Goal: Information Seeking & Learning: Find specific fact

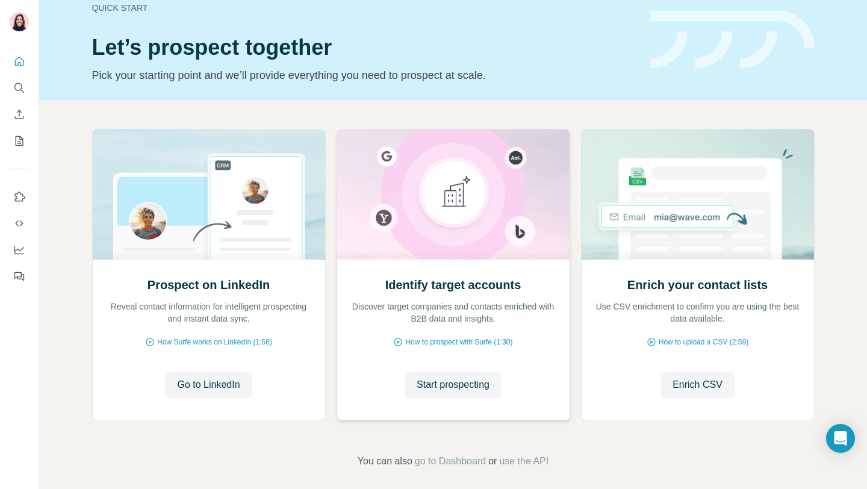
scroll to position [62, 0]
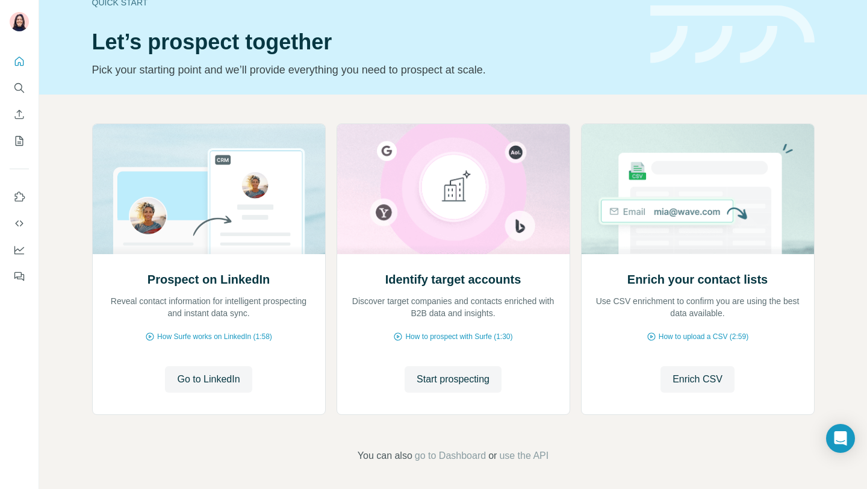
click at [588, 109] on div "Prospect on LinkedIn Reveal contact information for intelligent prospecting and…" at bounding box center [453, 293] width 828 height 397
click at [630, 84] on div "Quick start Let’s prospect together Pick your starting point and we’ll provide …" at bounding box center [453, 34] width 828 height 120
drag, startPoint x: 627, startPoint y: 278, endPoint x: 760, endPoint y: 279, distance: 132.5
click at [760, 279] on h2 "Enrich your contact lists" at bounding box center [697, 279] width 140 height 17
click at [692, 373] on span "Enrich CSV" at bounding box center [698, 379] width 50 height 14
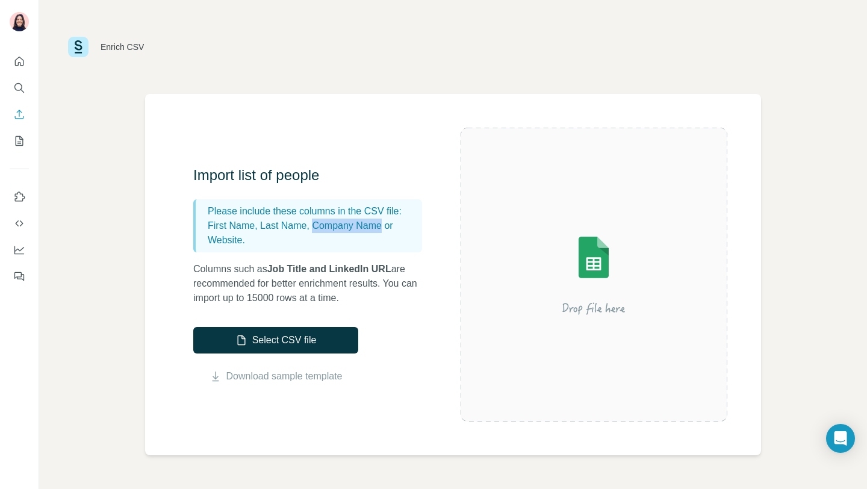
drag, startPoint x: 316, startPoint y: 222, endPoint x: 390, endPoint y: 227, distance: 74.2
click at [390, 227] on p "First Name, Last Name, Company Name or Website." at bounding box center [313, 233] width 210 height 29
click at [222, 241] on p "First Name, Last Name, Company Name or Website." at bounding box center [313, 233] width 210 height 29
drag, startPoint x: 205, startPoint y: 223, endPoint x: 275, endPoint y: 242, distance: 72.3
click at [275, 242] on div "Please include these columns in the CSV file: First Name, Last Name, Company Na…" at bounding box center [307, 225] width 229 height 53
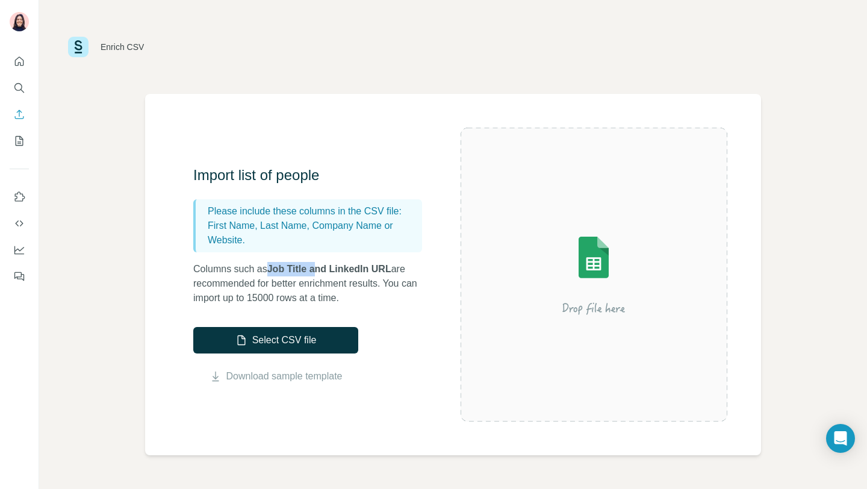
drag, startPoint x: 275, startPoint y: 269, endPoint x: 319, endPoint y: 272, distance: 44.7
click at [319, 272] on span "Job Title and LinkedIn URL" at bounding box center [329, 269] width 124 height 10
click at [345, 272] on span "Job Title and LinkedIn URL" at bounding box center [329, 269] width 124 height 10
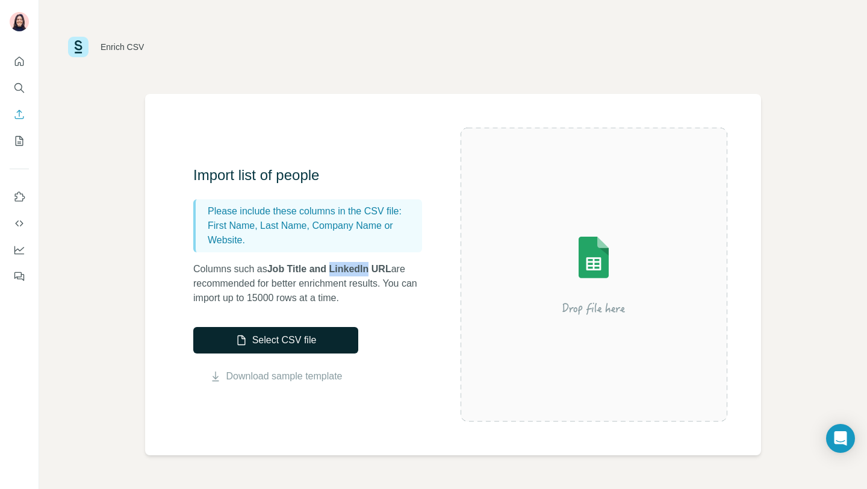
click at [281, 345] on button "Select CSV file" at bounding box center [275, 340] width 165 height 26
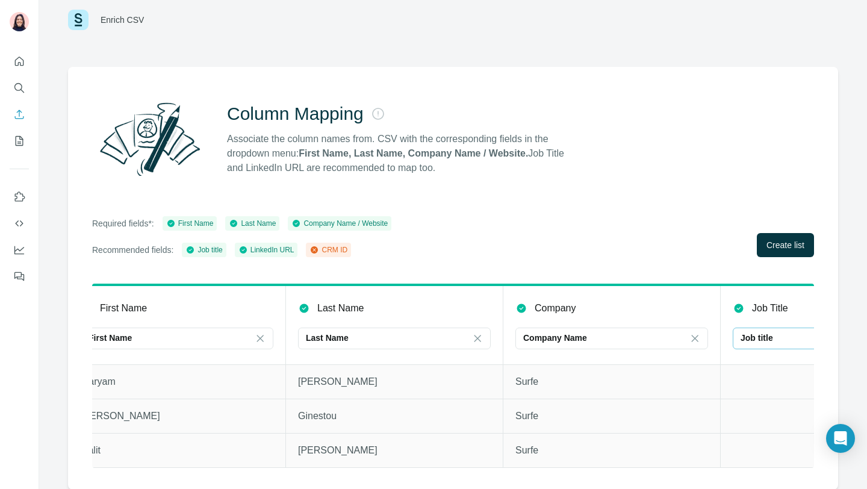
scroll to position [0, 14]
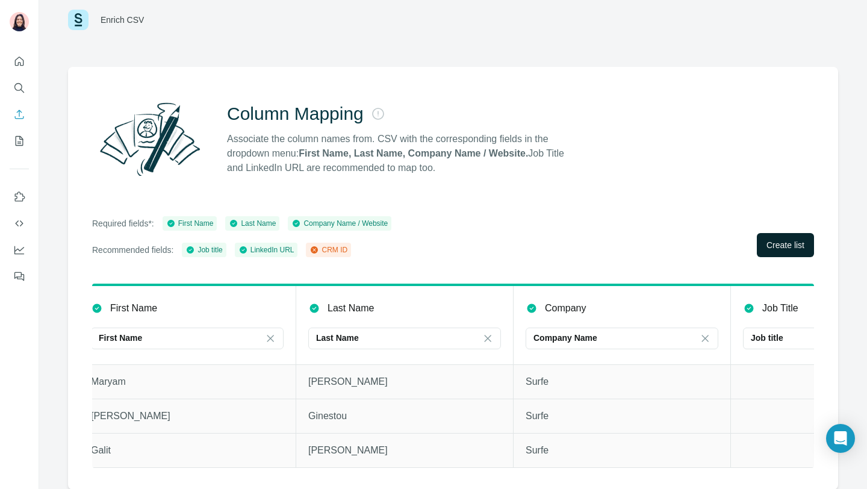
click at [792, 245] on span "Create list" at bounding box center [785, 245] width 38 height 12
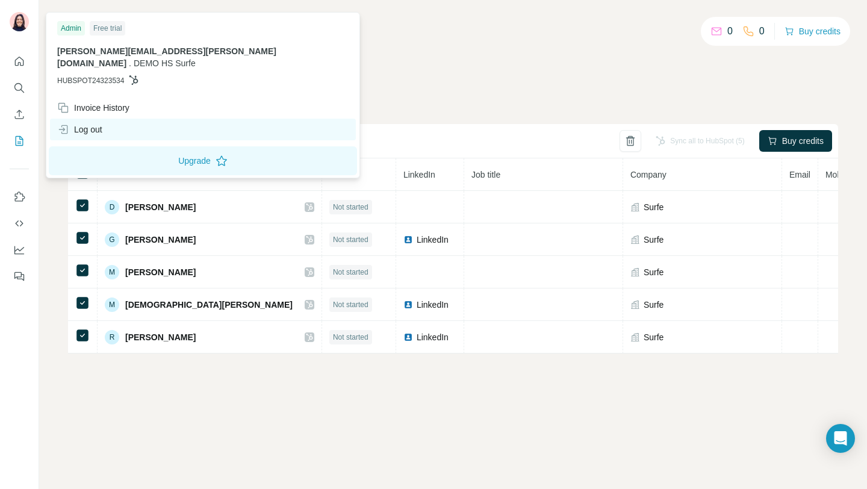
click at [87, 123] on div "Log out" at bounding box center [79, 129] width 45 height 12
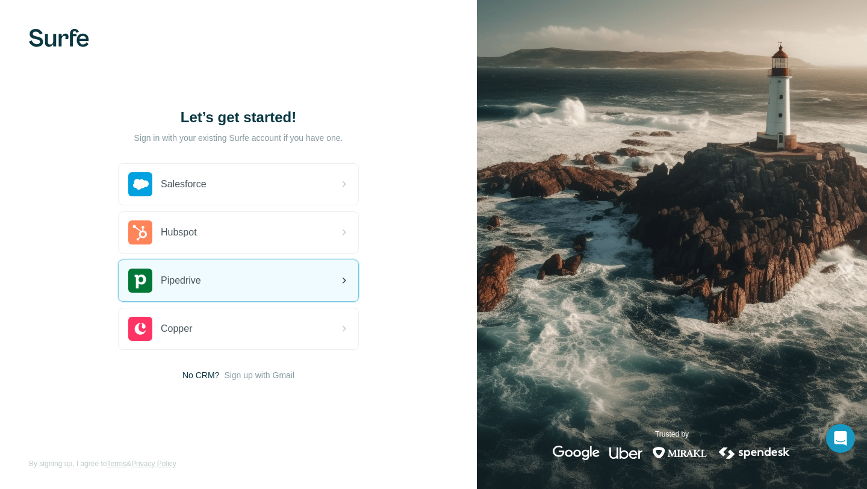
drag, startPoint x: 235, startPoint y: 267, endPoint x: 240, endPoint y: 280, distance: 14.3
click at [235, 267] on div "Pipedrive" at bounding box center [239, 280] width 240 height 41
click at [241, 280] on div "Pipedrive" at bounding box center [239, 280] width 240 height 41
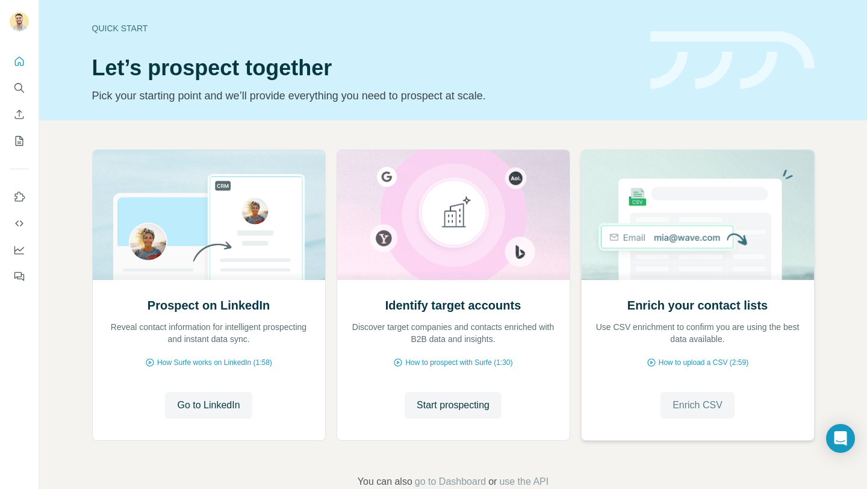
click at [690, 406] on span "Enrich CSV" at bounding box center [698, 405] width 50 height 14
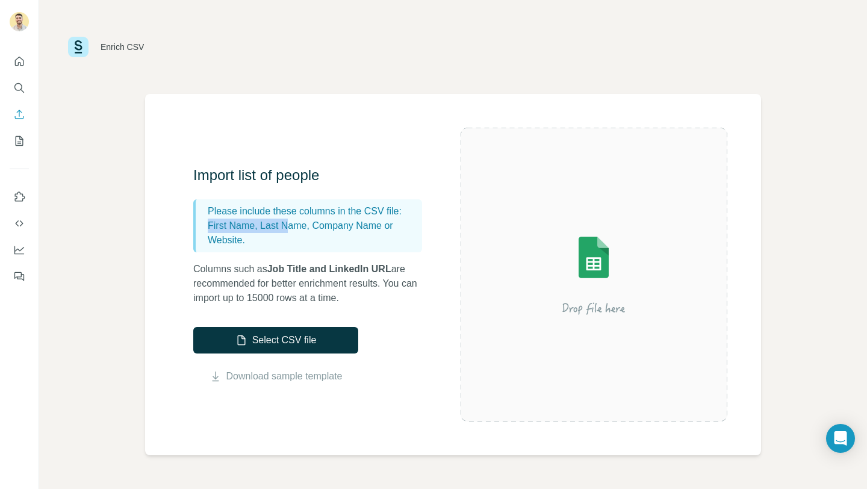
drag, startPoint x: 207, startPoint y: 228, endPoint x: 291, endPoint y: 228, distance: 84.3
click at [291, 228] on div "Please include these columns in the CSV file: First Name, Last Name, Company Na…" at bounding box center [307, 225] width 229 height 53
click at [216, 242] on p "First Name, Last Name, Company Name or Website." at bounding box center [313, 233] width 210 height 29
click at [264, 340] on button "Select CSV file" at bounding box center [275, 340] width 165 height 26
click at [275, 336] on button "Select CSV file" at bounding box center [275, 340] width 165 height 26
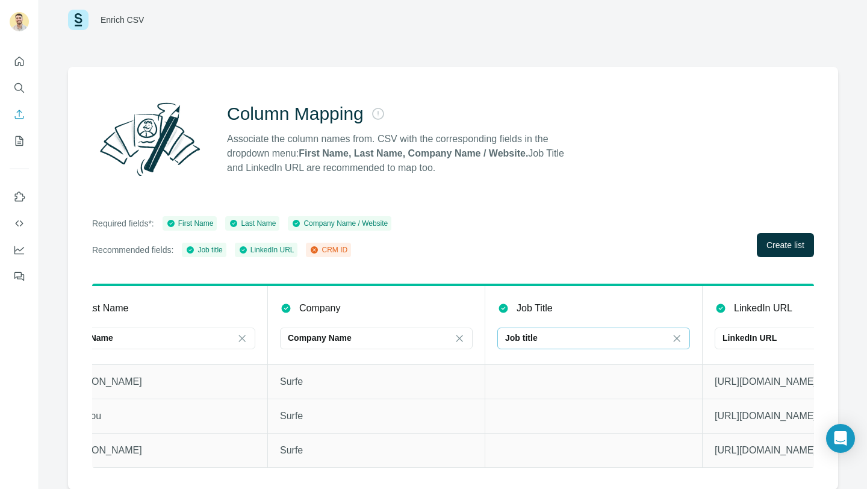
scroll to position [0, 365]
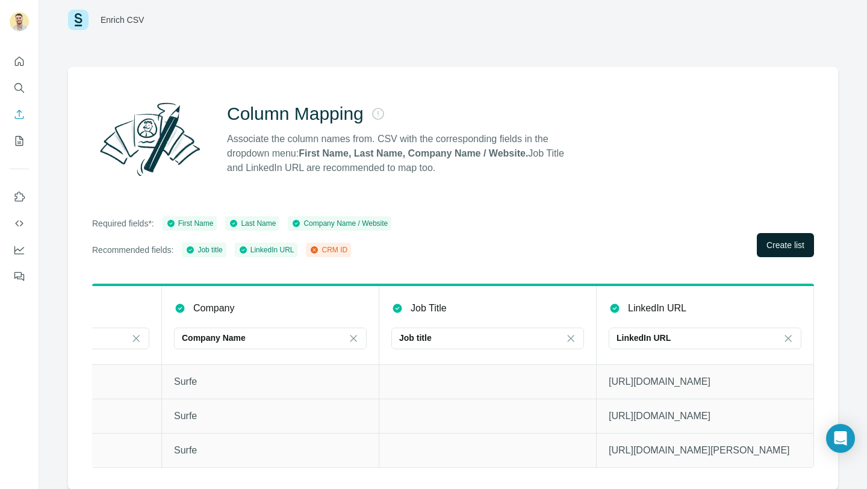
click at [796, 244] on span "Create list" at bounding box center [785, 245] width 38 height 12
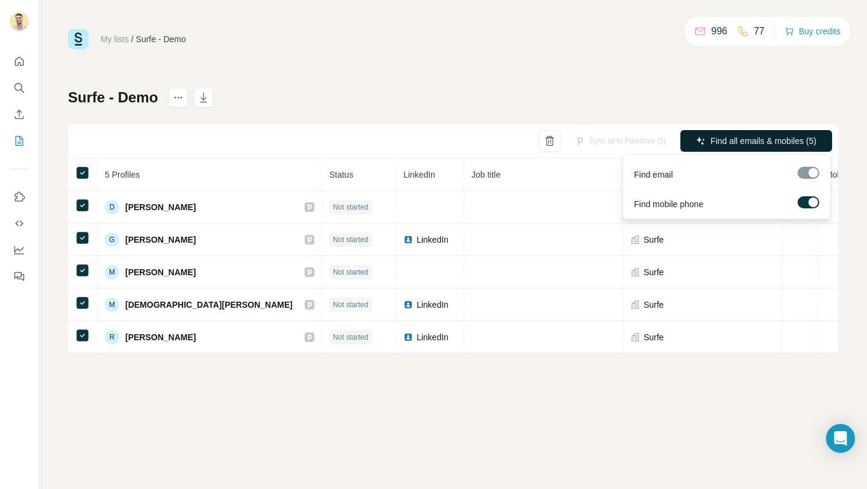
click at [789, 137] on span "Find all emails & mobiles (5)" at bounding box center [763, 141] width 106 height 12
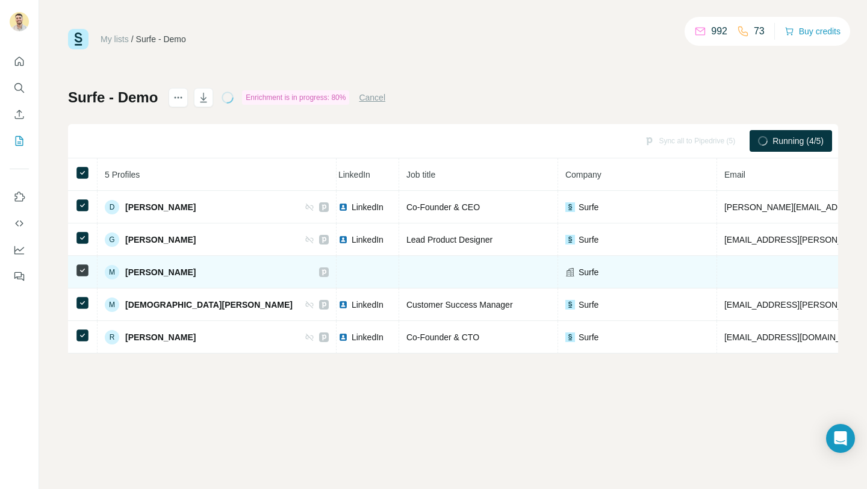
scroll to position [0, 5]
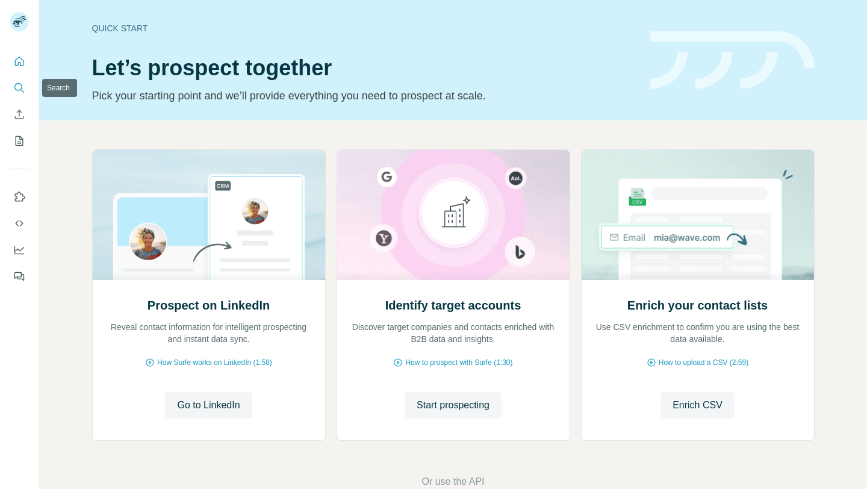
click at [15, 92] on icon "Search" at bounding box center [19, 88] width 12 height 12
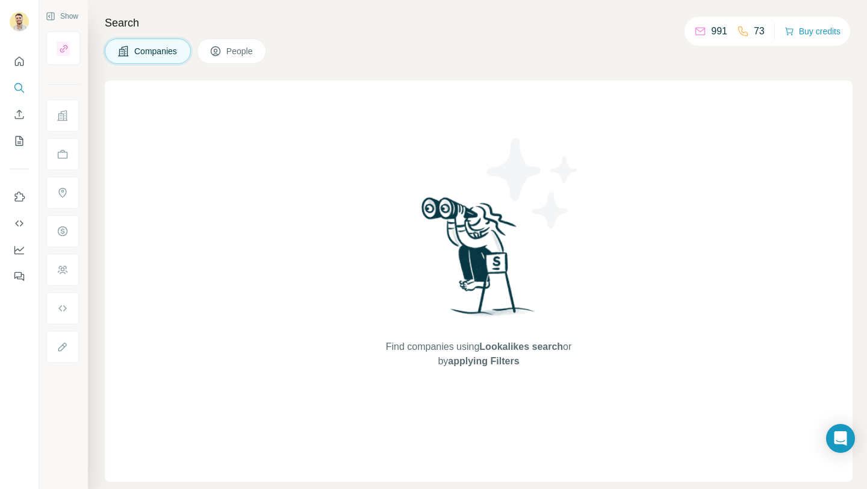
click at [246, 51] on span "People" at bounding box center [240, 51] width 28 height 12
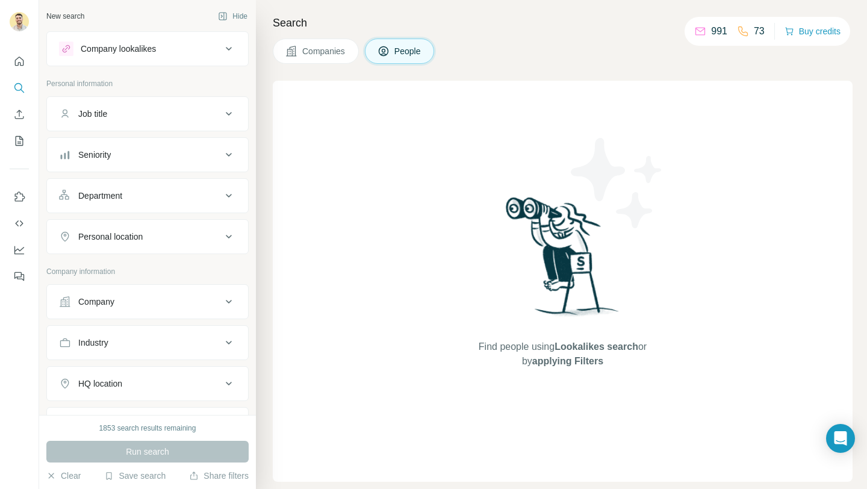
click at [109, 311] on button "Company" at bounding box center [147, 301] width 201 height 29
click at [361, 213] on div "Find people using Lookalikes search or by applying Filters" at bounding box center [563, 281] width 580 height 401
click at [144, 357] on input "text" at bounding box center [147, 355] width 177 height 22
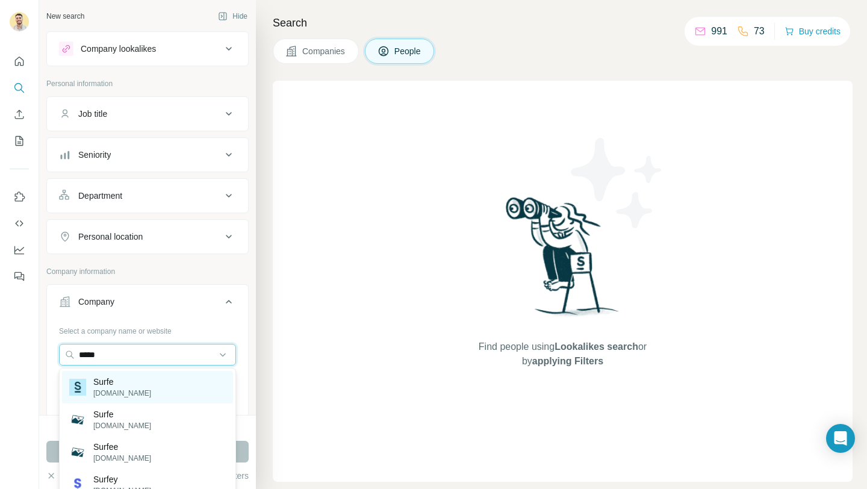
type input "*****"
click at [107, 393] on p "surfe.com" at bounding box center [122, 393] width 58 height 11
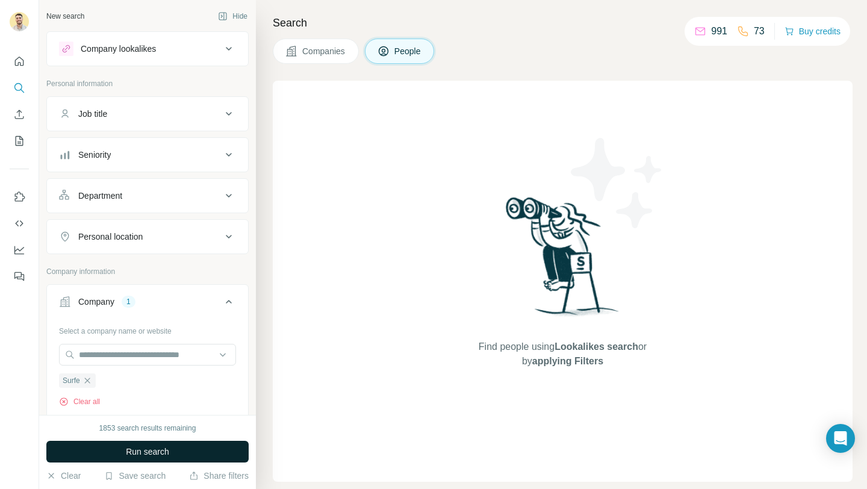
click at [155, 459] on button "Run search" at bounding box center [147, 452] width 202 height 22
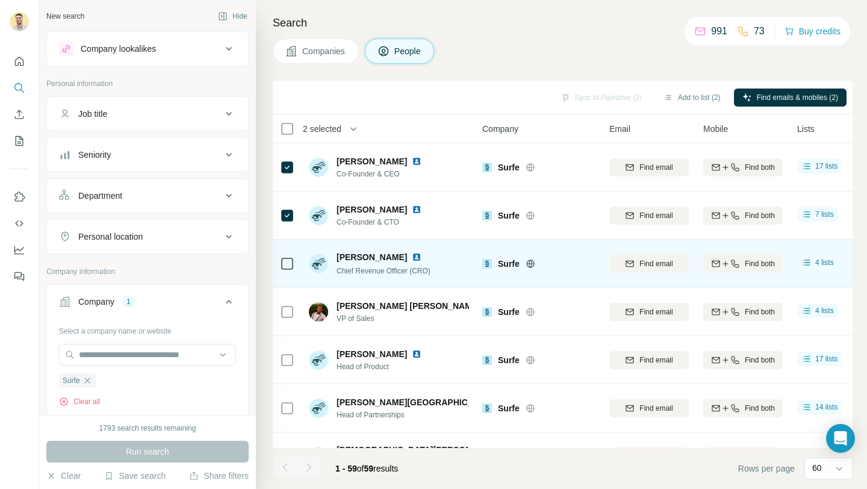
click at [286, 269] on icon at bounding box center [287, 263] width 14 height 14
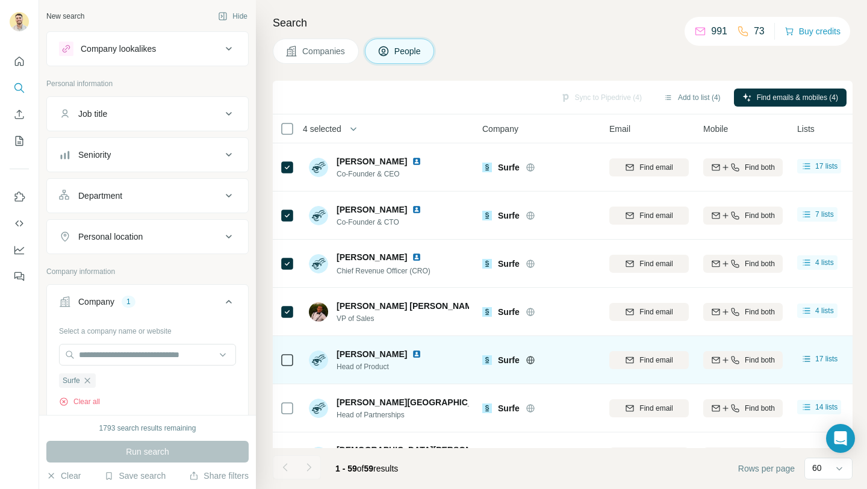
click at [287, 365] on icon at bounding box center [287, 360] width 14 height 14
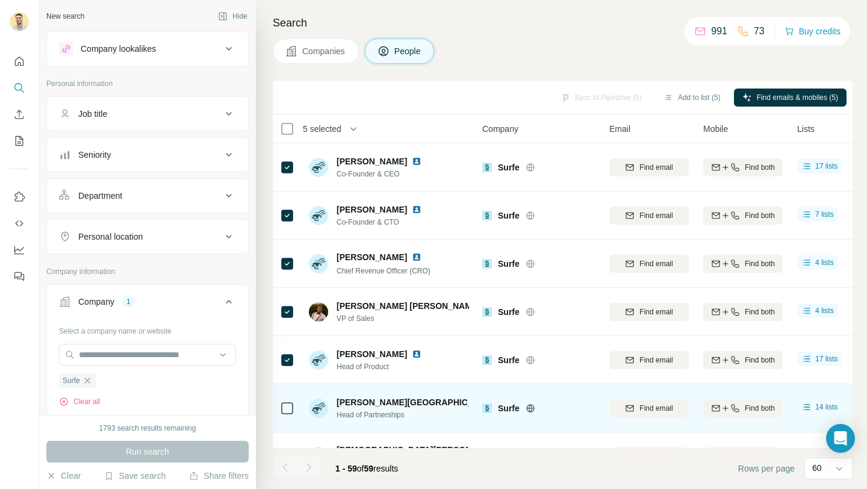
click at [288, 415] on div at bounding box center [287, 407] width 14 height 33
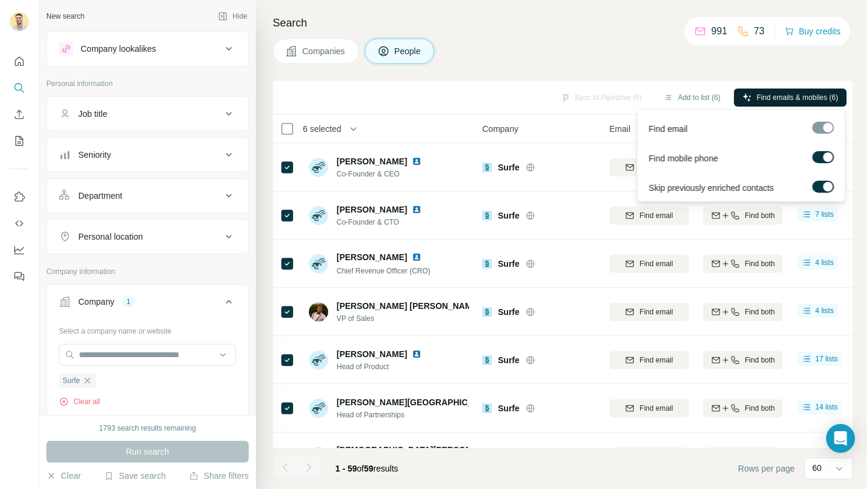
click at [819, 94] on span "Find emails & mobiles (6)" at bounding box center [797, 97] width 81 height 11
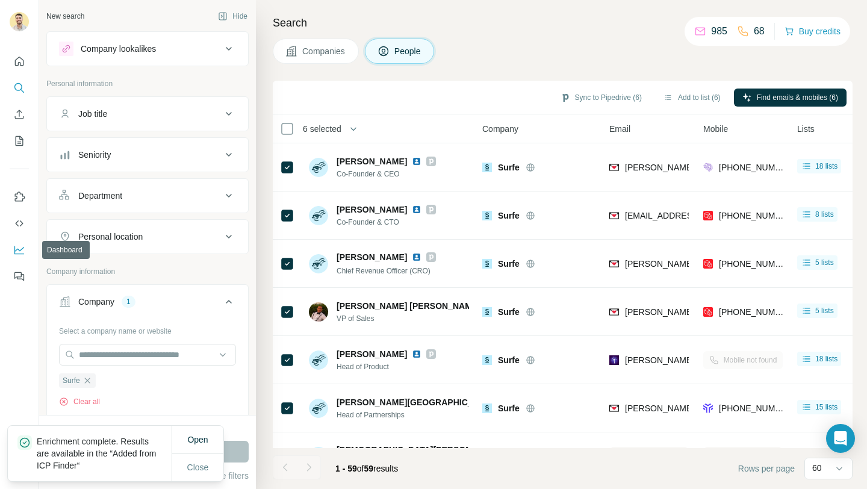
click at [12, 247] on button "Dashboard" at bounding box center [19, 250] width 19 height 22
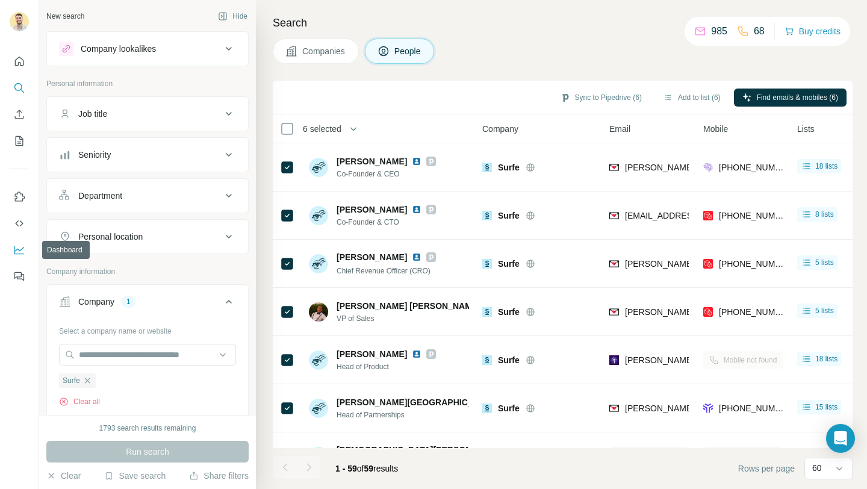
click at [14, 250] on icon "Dashboard" at bounding box center [19, 250] width 12 height 12
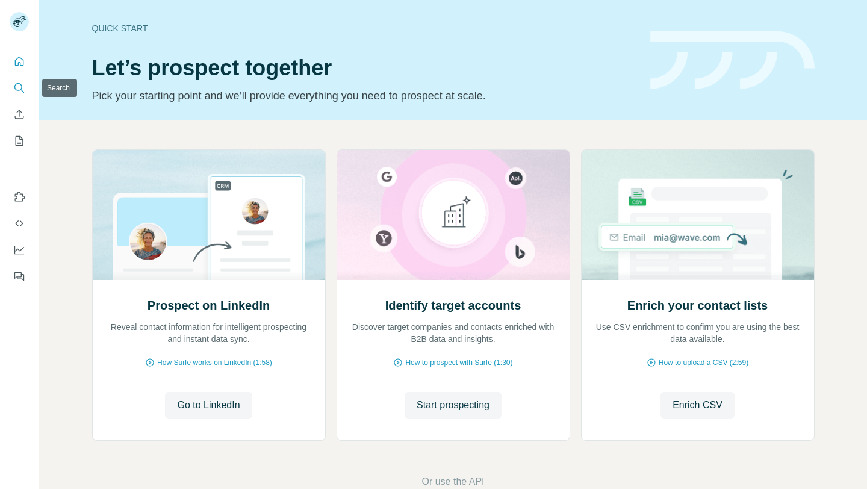
click at [19, 81] on button "Search" at bounding box center [19, 88] width 19 height 22
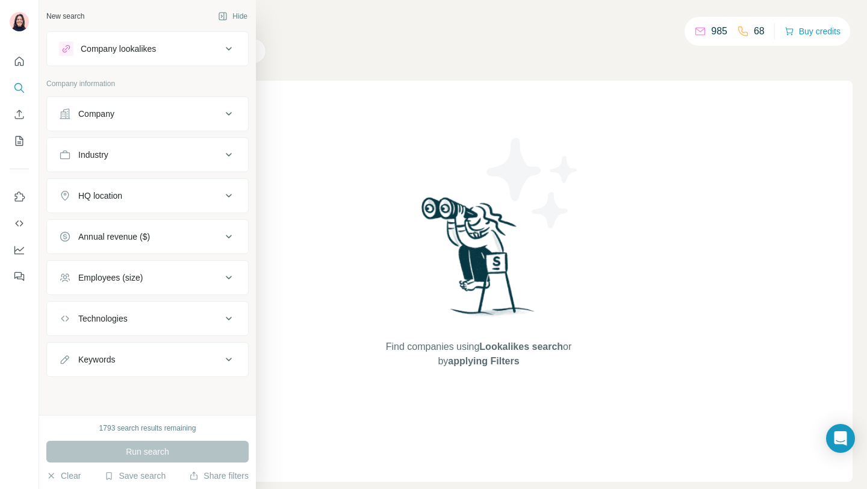
click at [101, 123] on button "Company" at bounding box center [147, 113] width 201 height 29
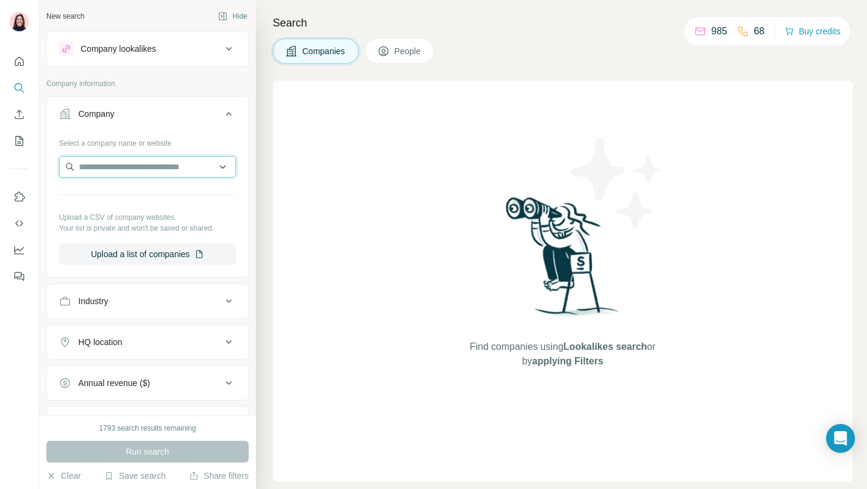
click at [108, 172] on input "text" at bounding box center [147, 167] width 177 height 22
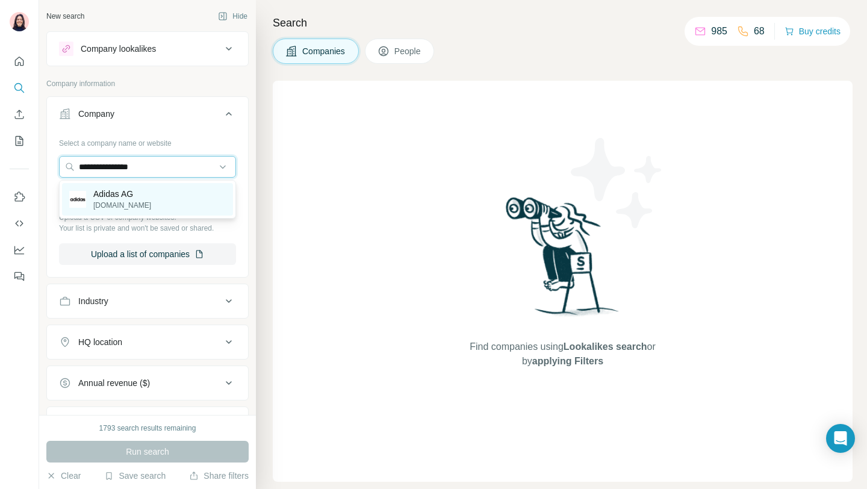
type input "**********"
click at [116, 191] on p "Adidas AG" at bounding box center [122, 194] width 58 height 12
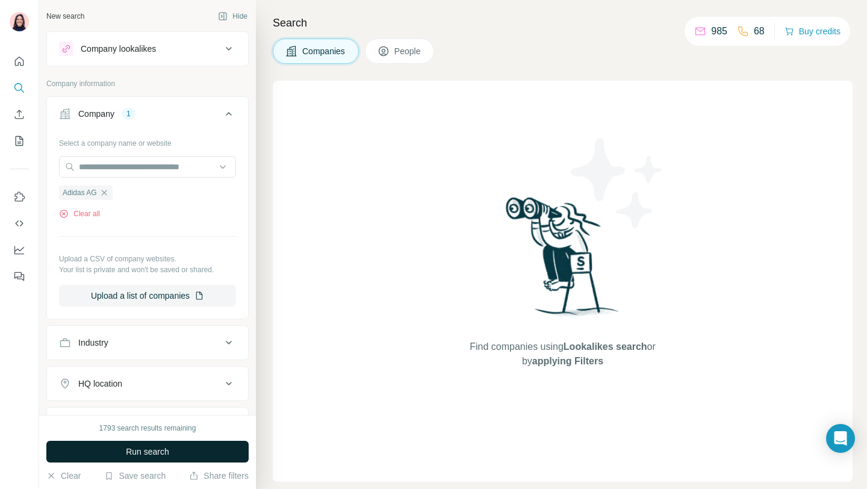
click at [131, 459] on button "Run search" at bounding box center [147, 452] width 202 height 22
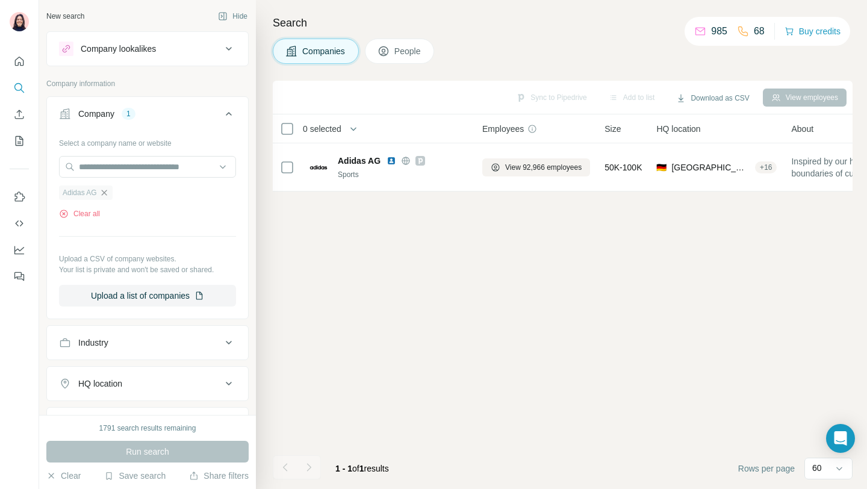
click at [107, 191] on icon "button" at bounding box center [104, 193] width 10 height 10
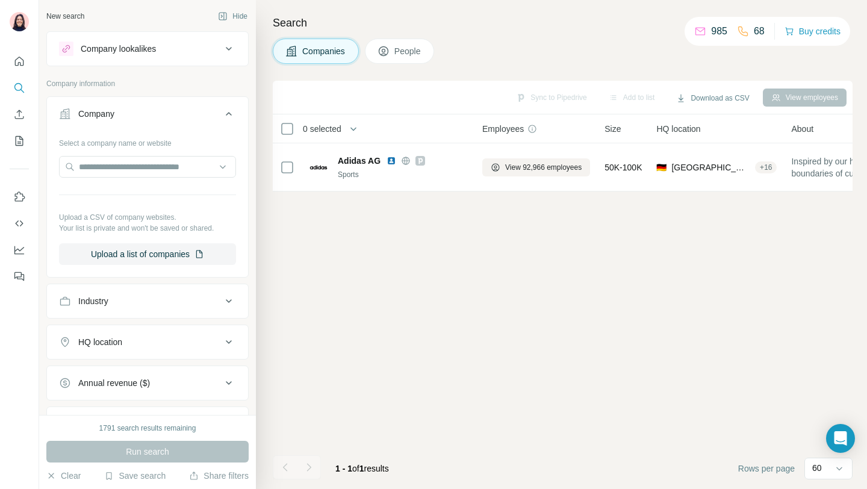
click at [409, 48] on span "People" at bounding box center [408, 51] width 28 height 12
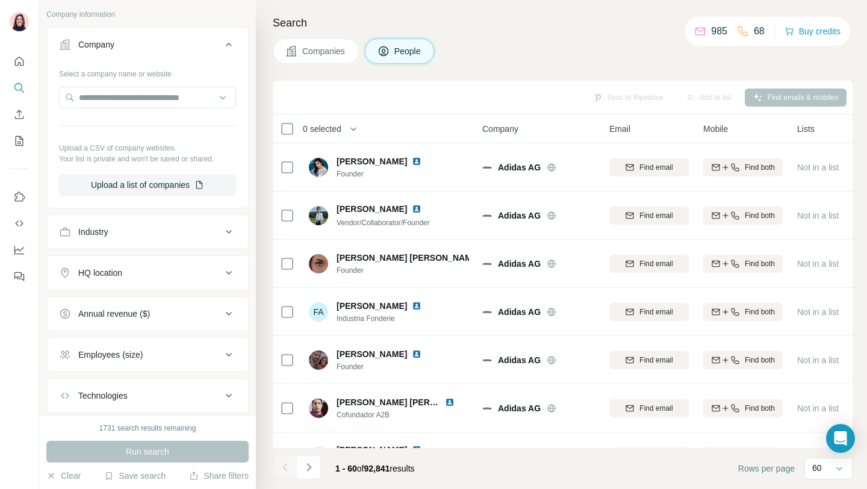
scroll to position [260, 0]
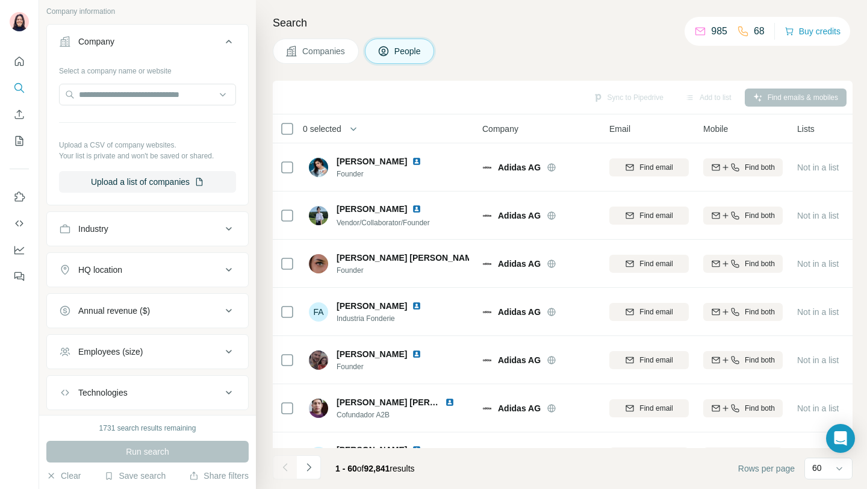
click at [140, 246] on ul "Company Select a company name or website Upload a CSV of company websites. Your…" at bounding box center [147, 237] width 202 height 427
click at [131, 226] on div "Industry" at bounding box center [140, 229] width 163 height 12
click at [123, 266] on div at bounding box center [141, 259] width 149 height 20
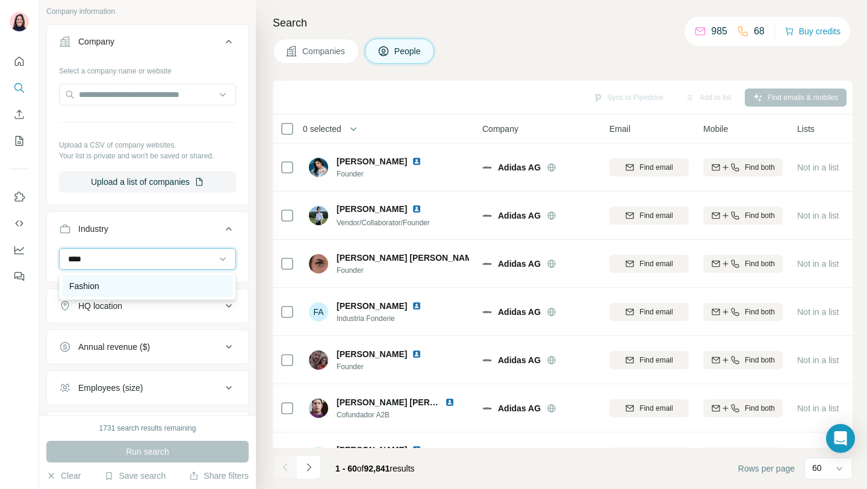
type input "****"
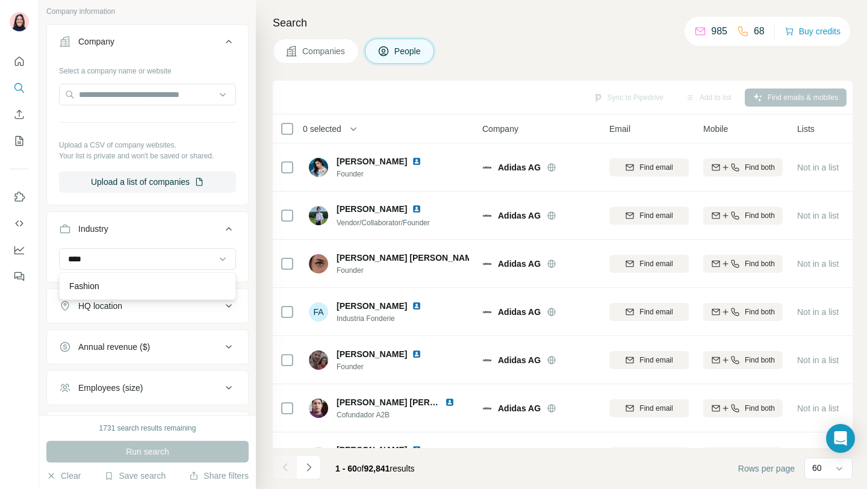
click at [116, 291] on div "Fashion" at bounding box center [147, 286] width 157 height 12
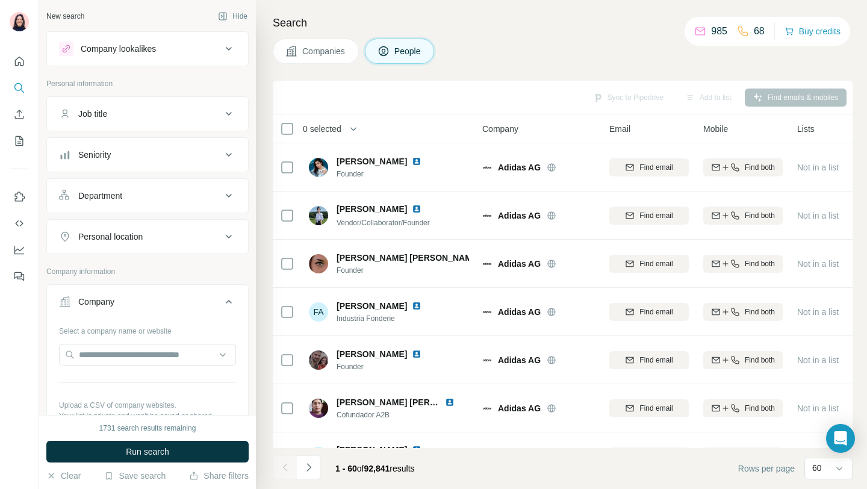
click at [120, 114] on div "Job title" at bounding box center [140, 114] width 163 height 12
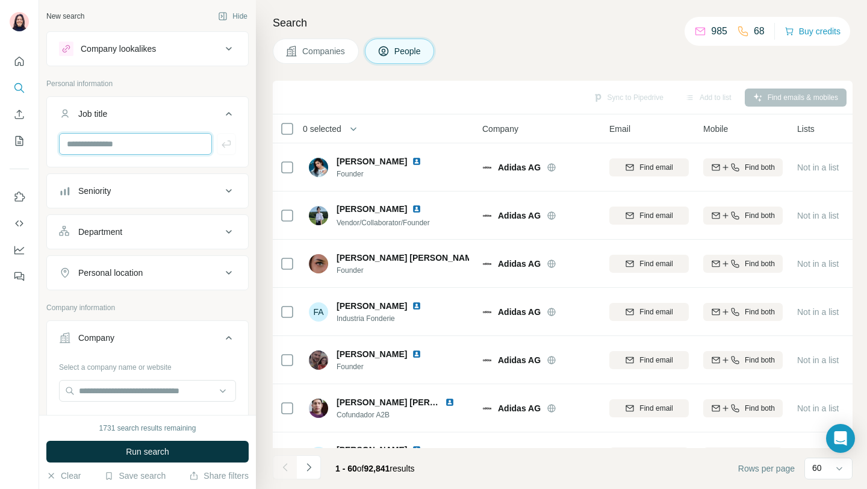
click at [107, 145] on input "text" at bounding box center [135, 144] width 153 height 22
paste input "**********"
type input "**********"
click at [231, 148] on icon "button" at bounding box center [226, 144] width 12 height 12
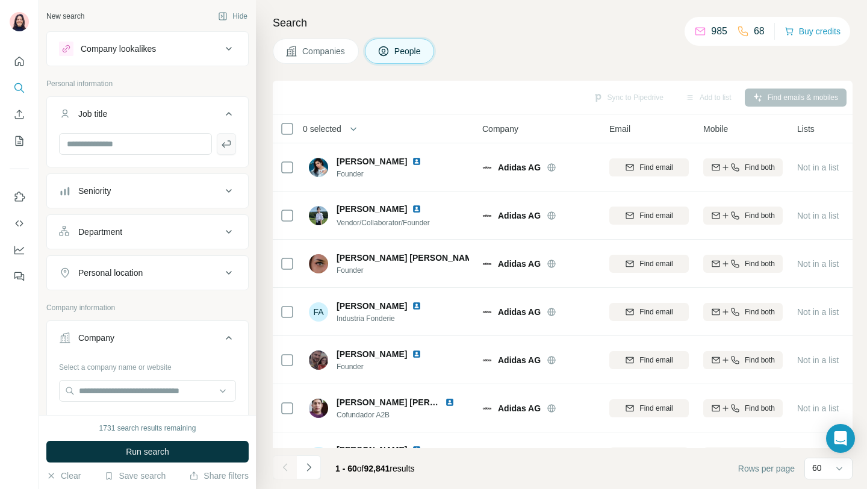
scroll to position [0, 0]
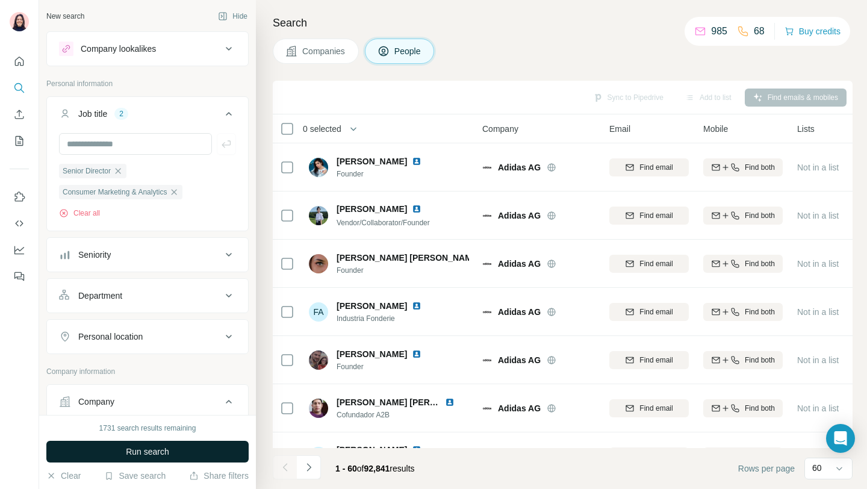
click at [178, 451] on button "Run search" at bounding box center [147, 452] width 202 height 22
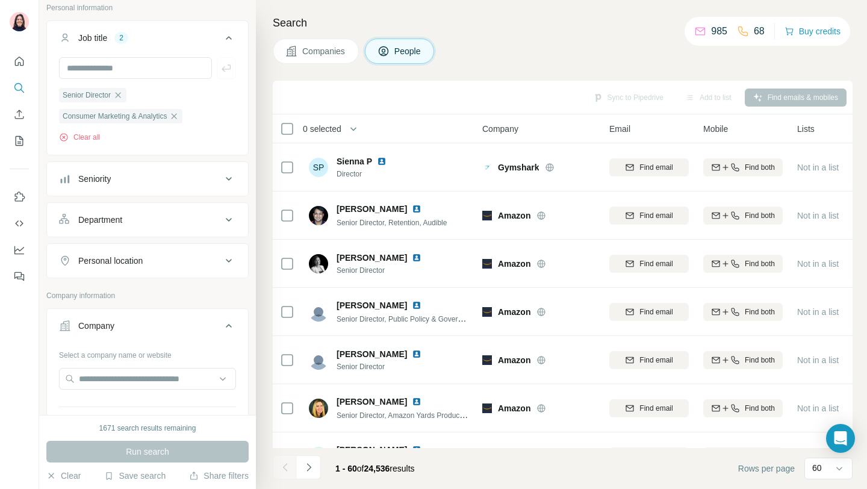
scroll to position [76, 0]
click at [134, 266] on div "Personal location" at bounding box center [110, 260] width 64 height 12
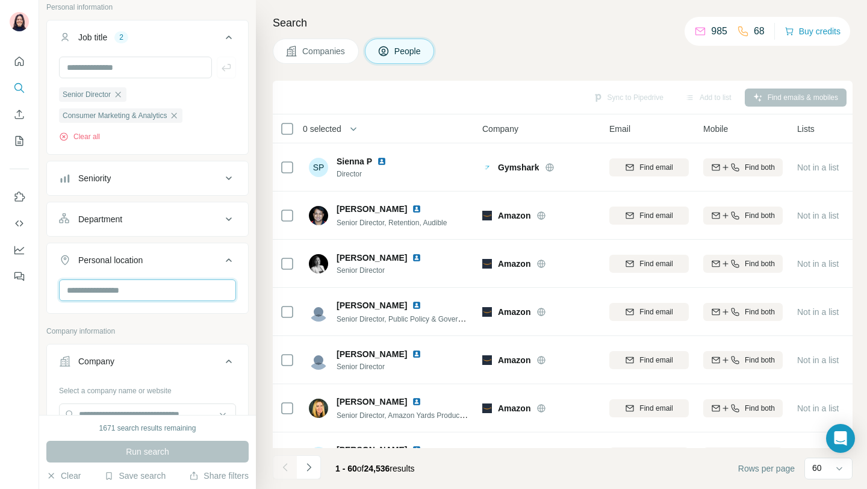
click at [131, 290] on input "text" at bounding box center [147, 290] width 177 height 22
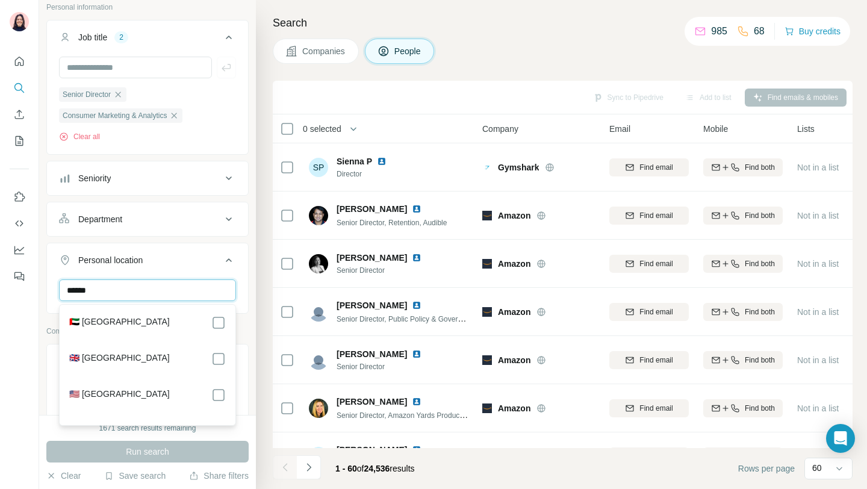
type input "******"
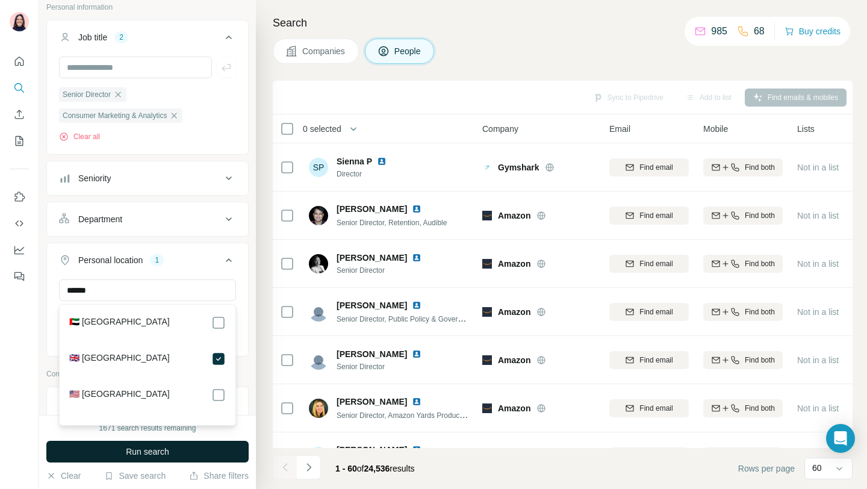
click at [172, 452] on button "Run search" at bounding box center [147, 452] width 202 height 22
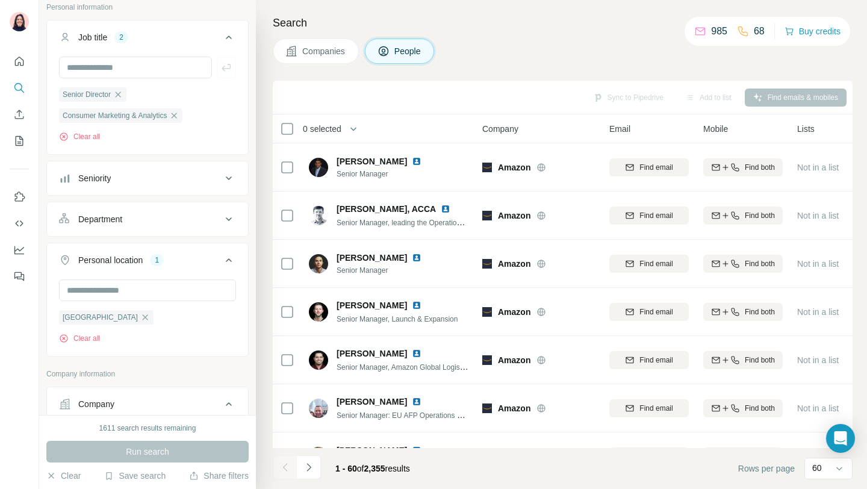
scroll to position [39, 0]
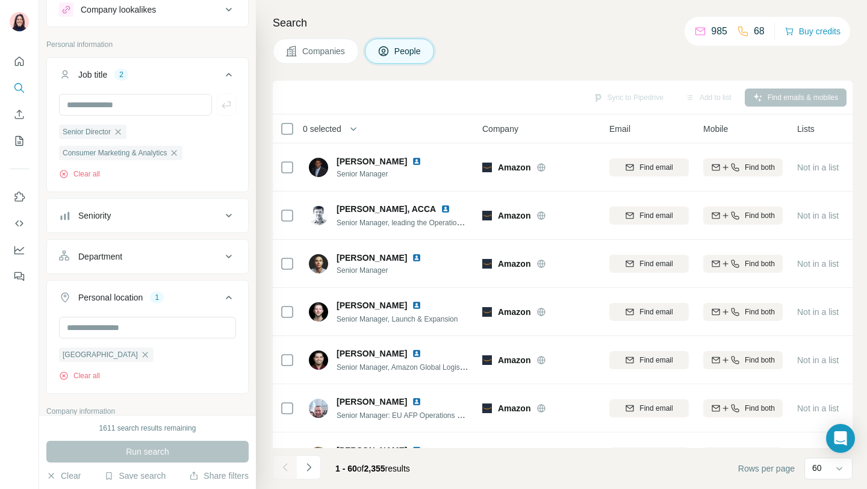
click at [111, 214] on div "Seniority" at bounding box center [94, 216] width 33 height 12
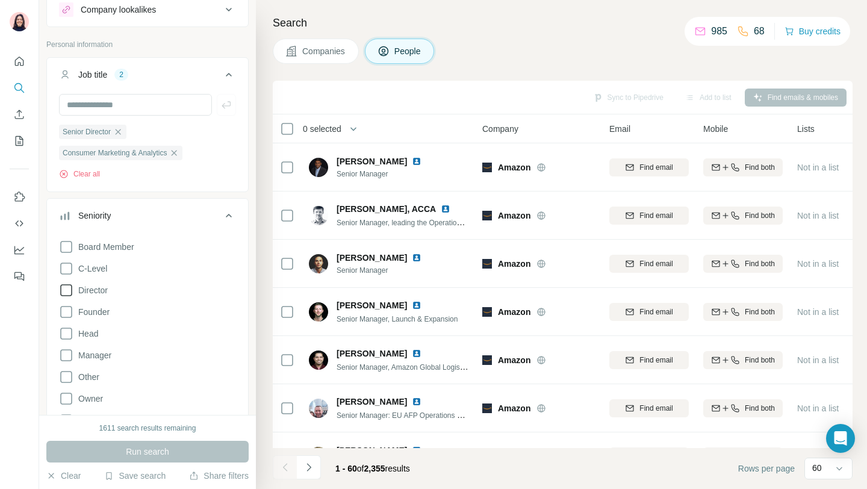
click at [63, 291] on icon at bounding box center [66, 290] width 14 height 14
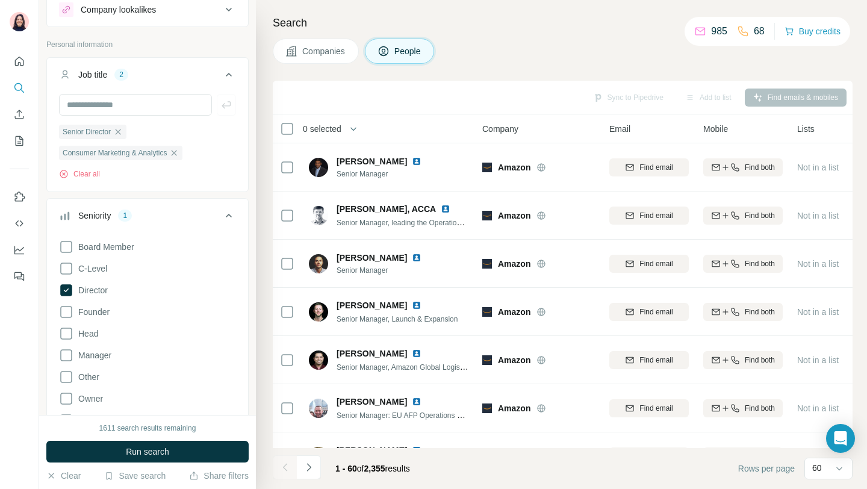
click at [204, 439] on div "1611 search results remaining Run search Clear Save search Share filters" at bounding box center [147, 452] width 217 height 74
click at [206, 455] on button "Run search" at bounding box center [147, 452] width 202 height 22
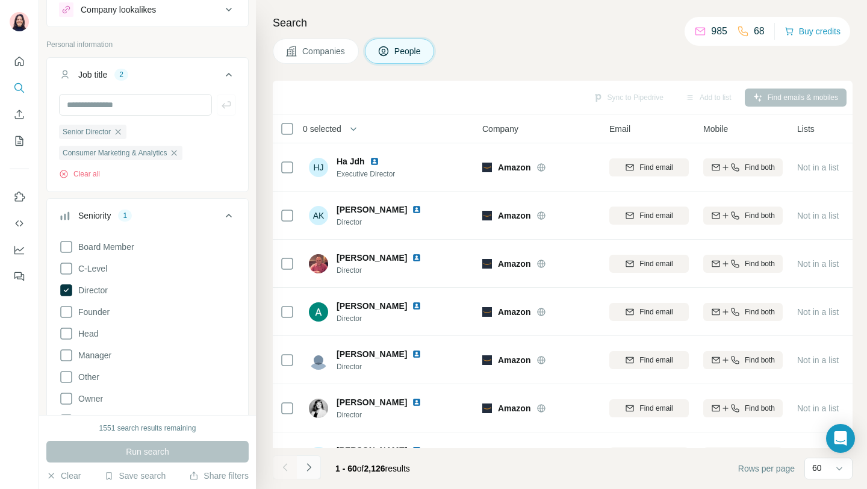
click at [313, 467] on icon "Navigate to next page" at bounding box center [309, 467] width 12 height 12
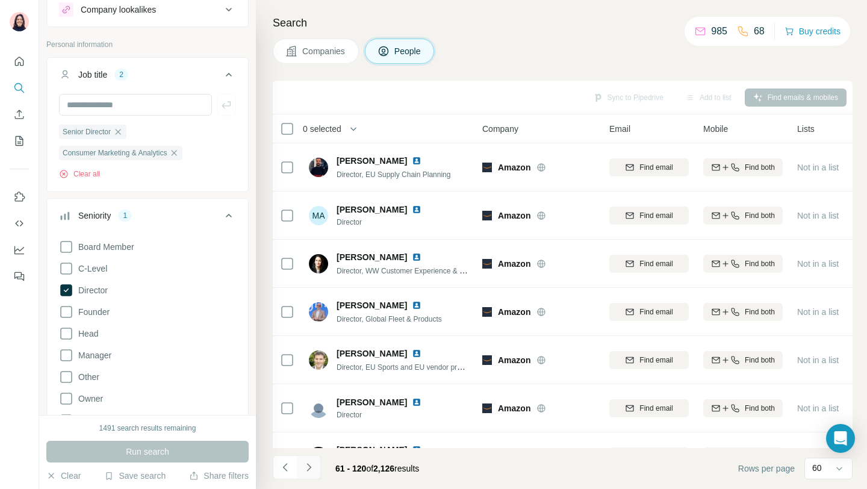
click at [311, 472] on icon "Navigate to next page" at bounding box center [309, 467] width 12 height 12
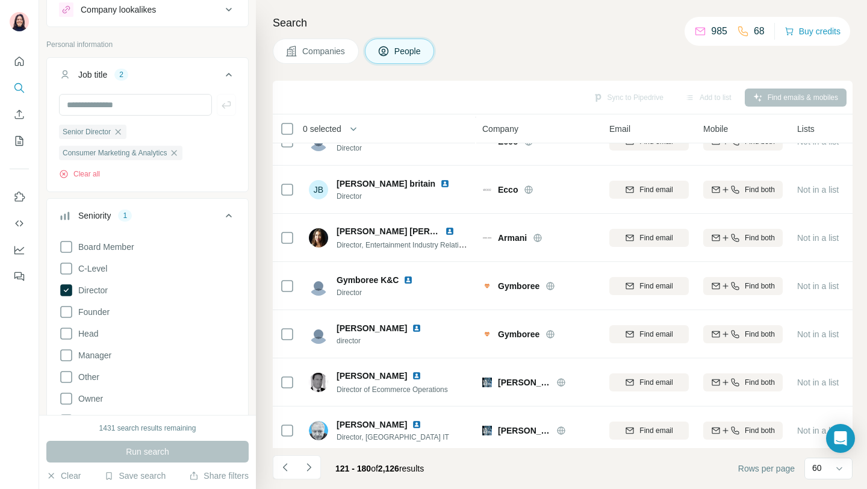
scroll to position [2585, 0]
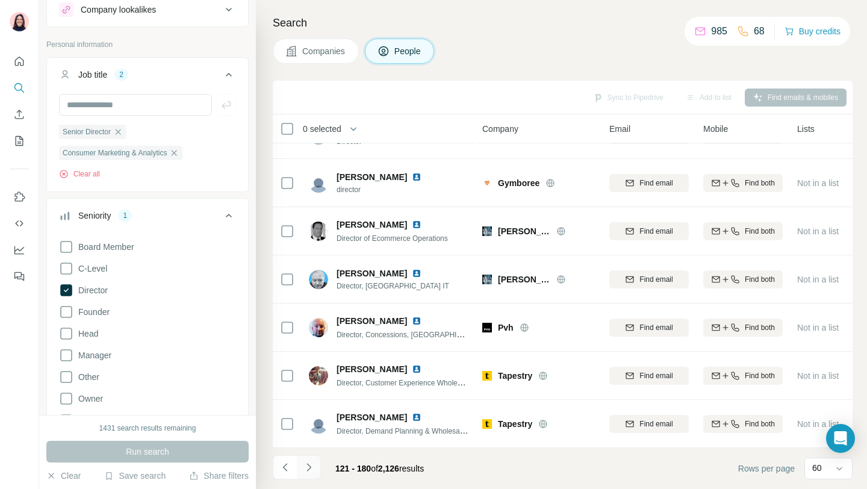
click at [308, 475] on button "Navigate to next page" at bounding box center [309, 467] width 24 height 24
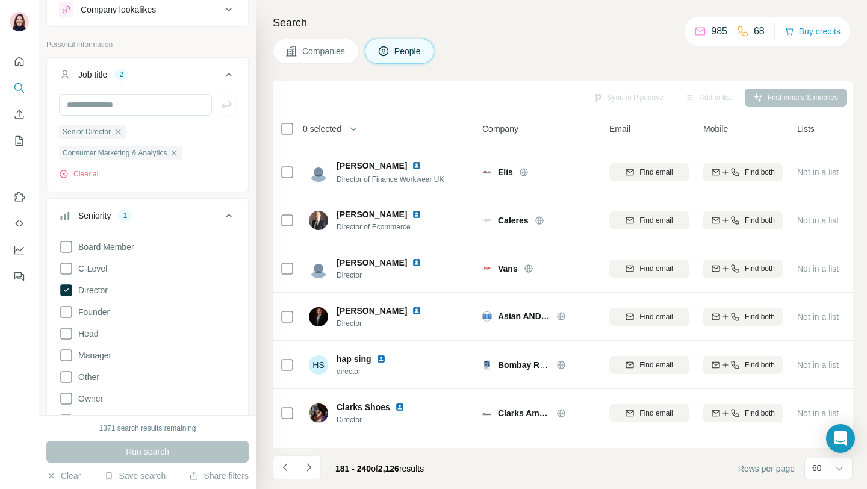
scroll to position [0, 0]
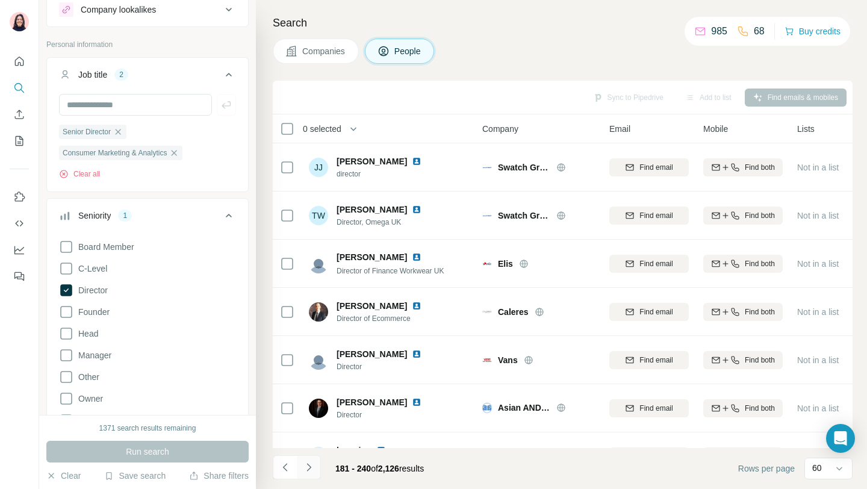
click at [312, 470] on icon "Navigate to next page" at bounding box center [309, 467] width 12 height 12
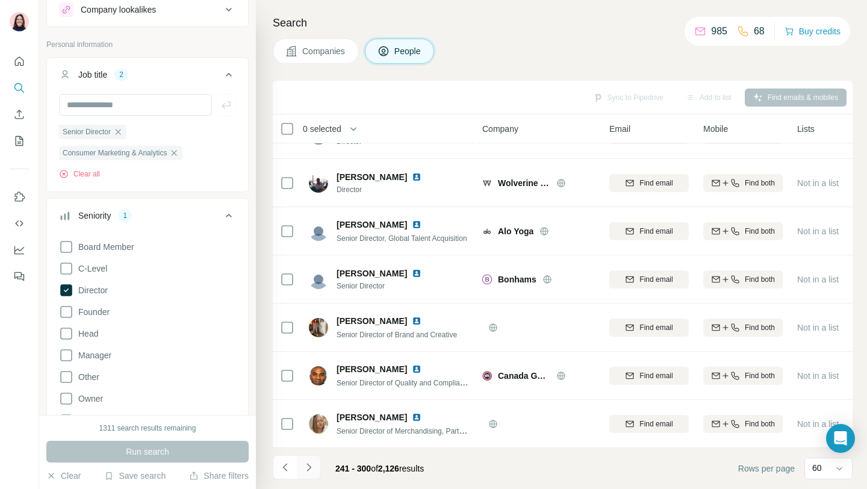
scroll to position [2585, 0]
click at [312, 472] on icon "Navigate to next page" at bounding box center [309, 467] width 12 height 12
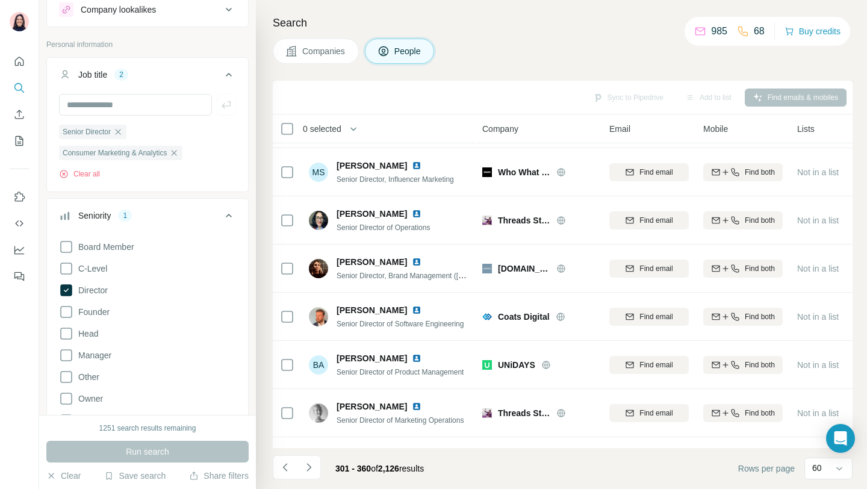
scroll to position [2585, 0]
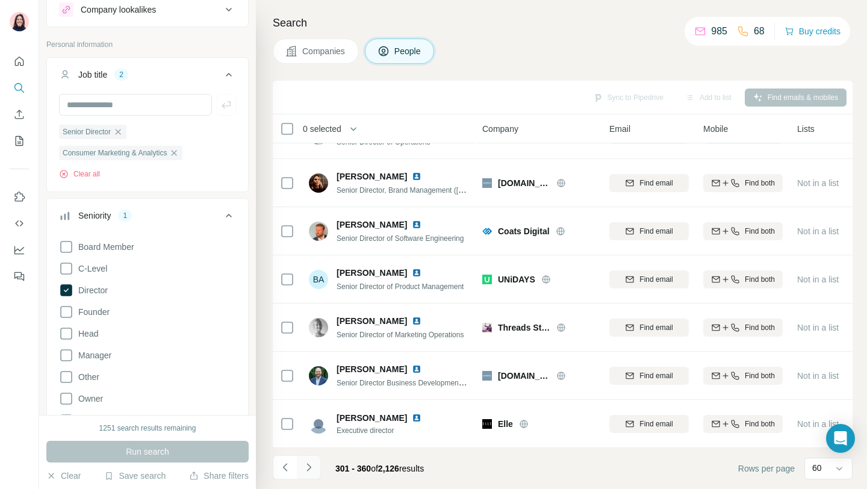
click at [300, 468] on button "Navigate to next page" at bounding box center [309, 467] width 24 height 24
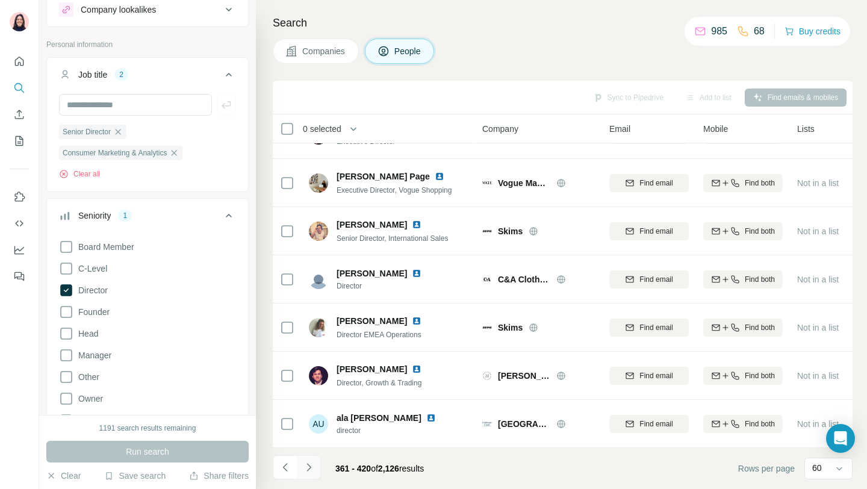
click at [309, 468] on icon "Navigate to next page" at bounding box center [308, 467] width 4 height 8
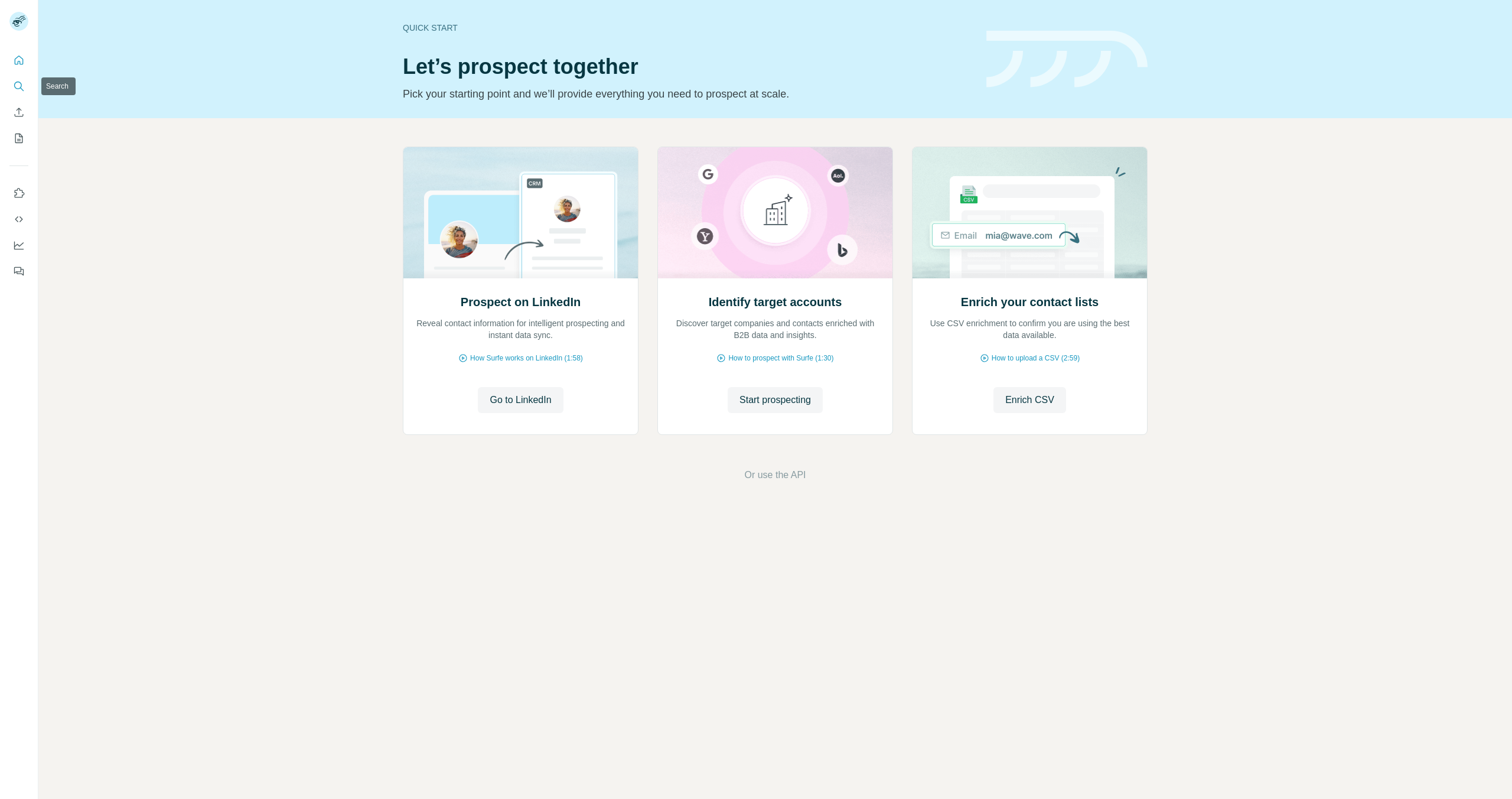
click at [14, 88] on icon "Search" at bounding box center [19, 86] width 12 height 12
